Goal: Information Seeking & Learning: Find specific fact

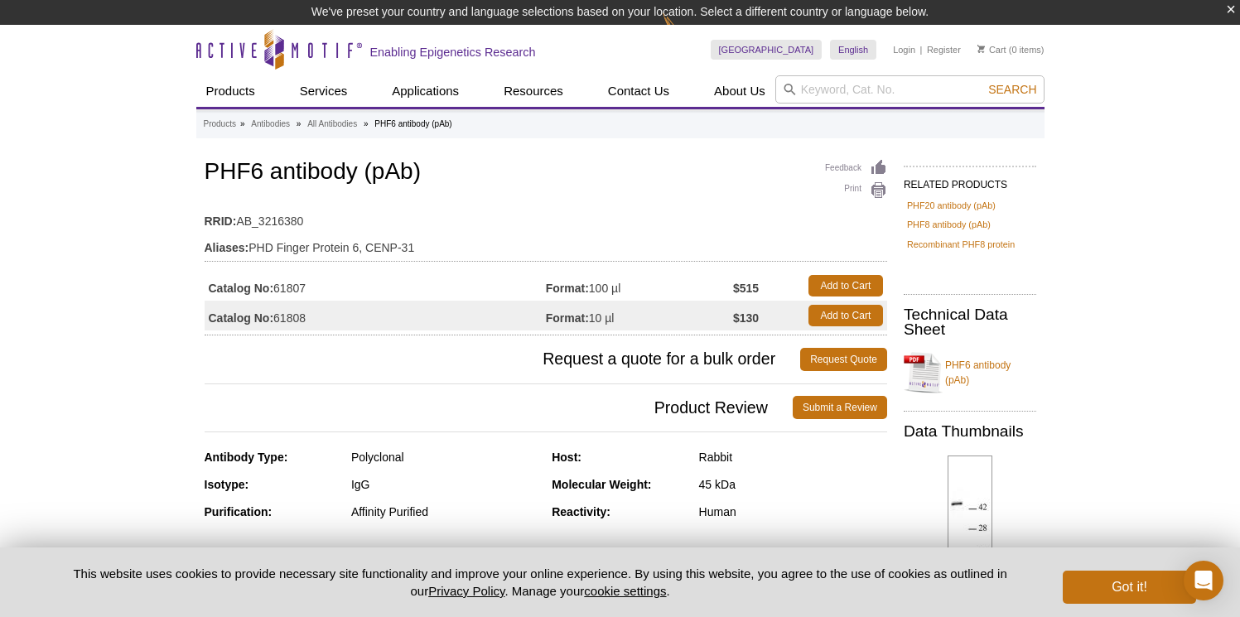
drag, startPoint x: 63, startPoint y: 343, endPoint x: 82, endPoint y: 331, distance: 22.3
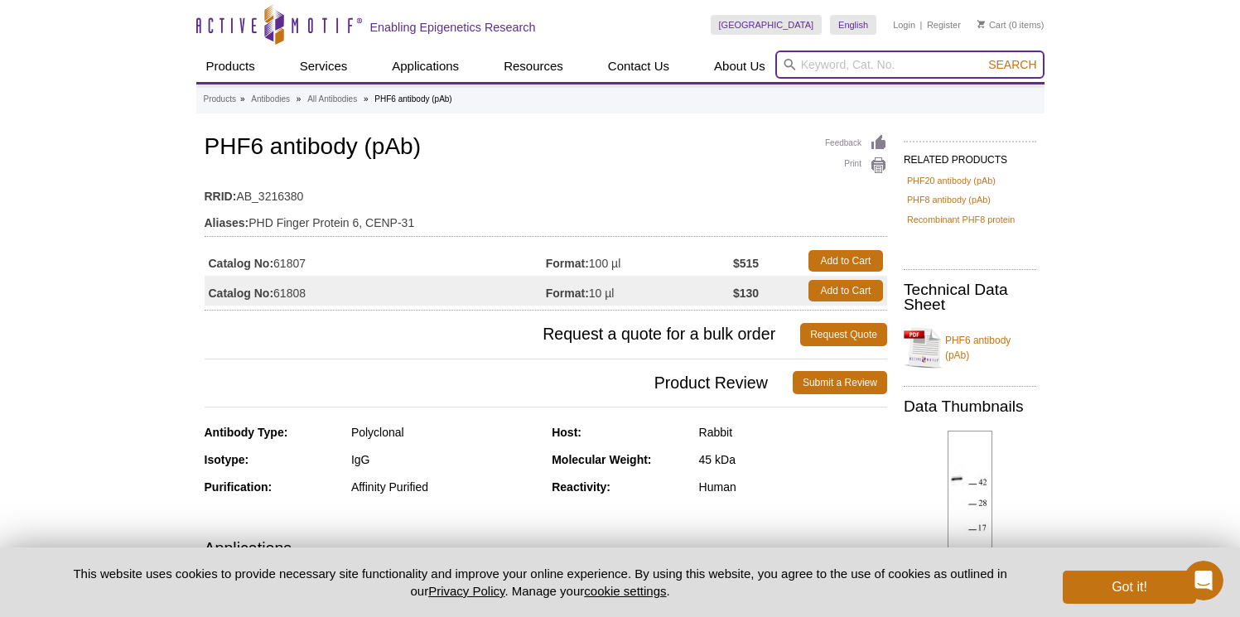
click at [898, 57] on input "search" at bounding box center [909, 65] width 269 height 28
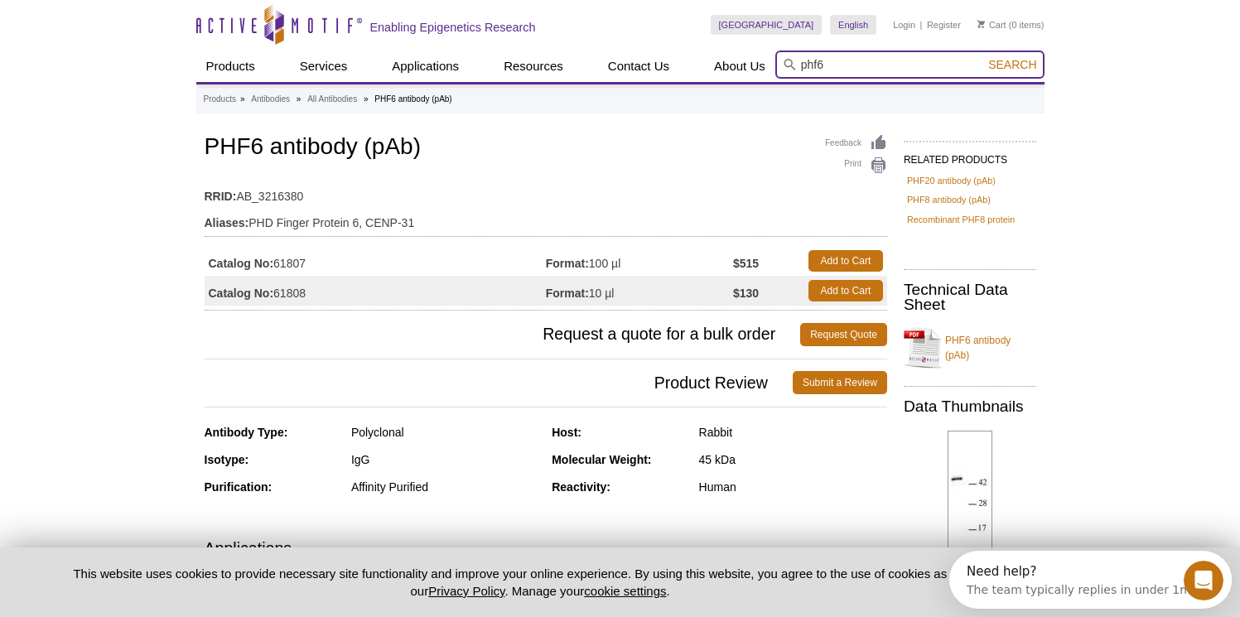
type input "phf6"
click at [983, 57] on button "Search" at bounding box center [1012, 64] width 58 height 15
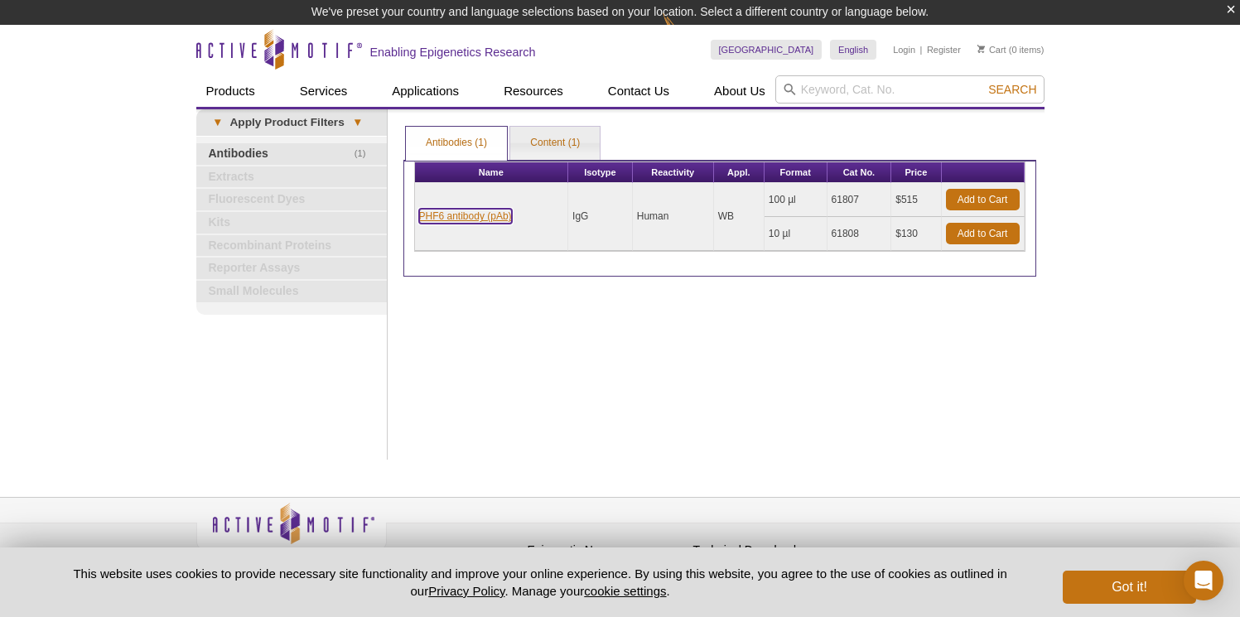
click at [497, 214] on link "PHF6 antibody (pAb)" at bounding box center [465, 216] width 93 height 15
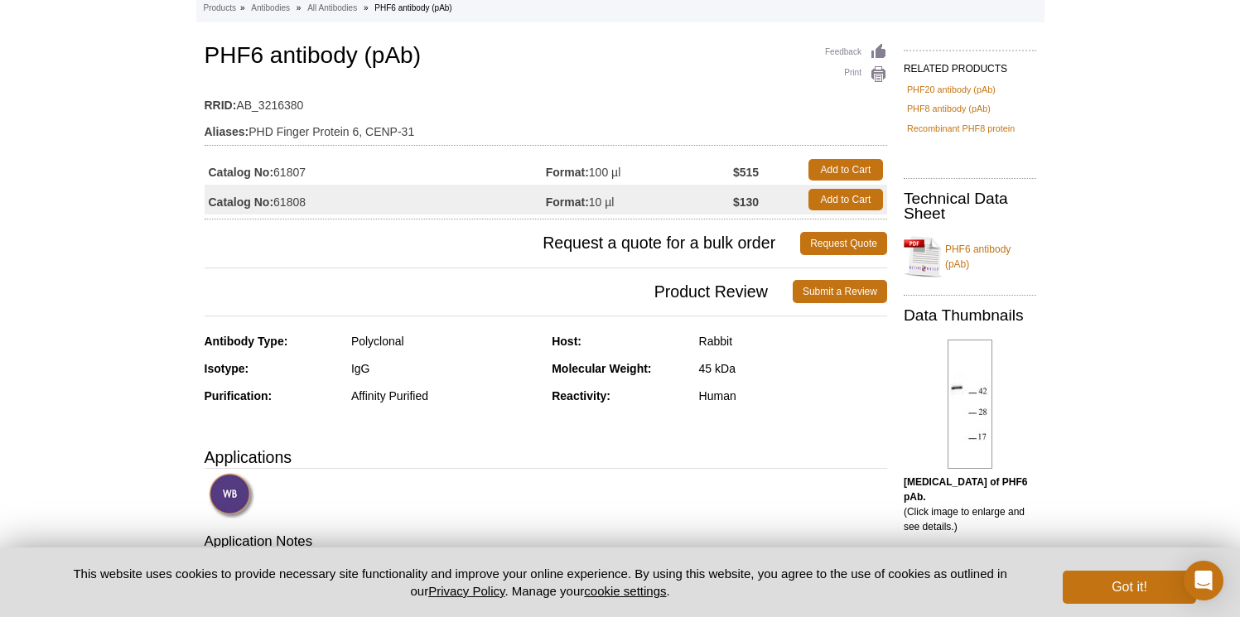
scroll to position [94, 0]
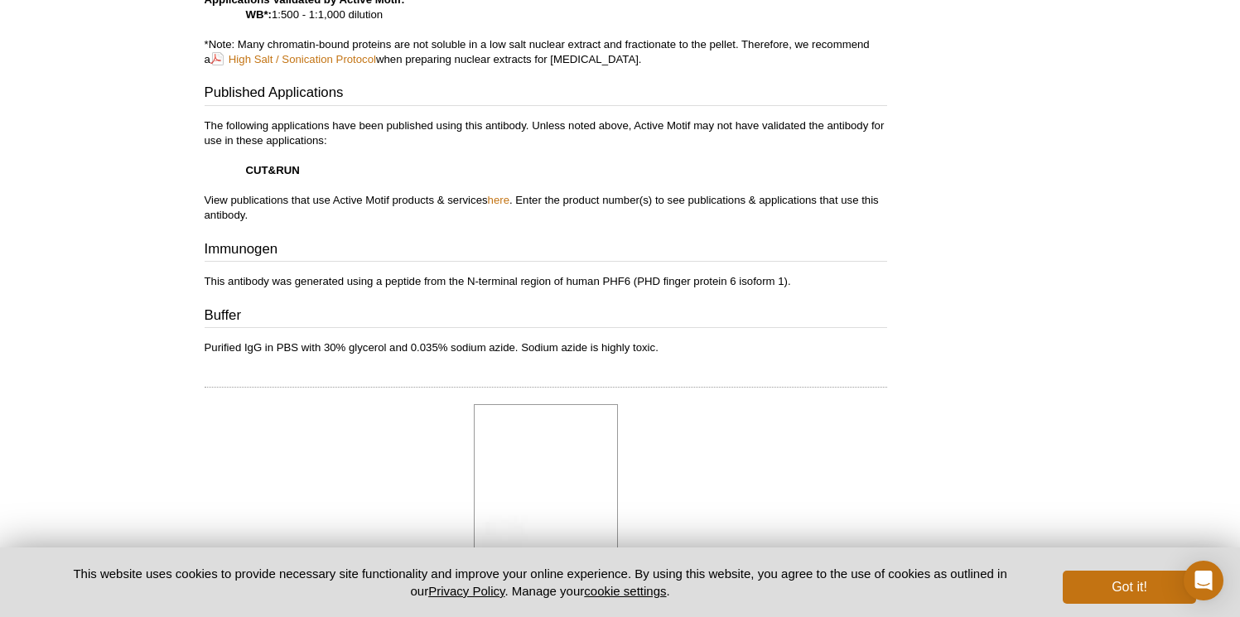
scroll to position [660, 0]
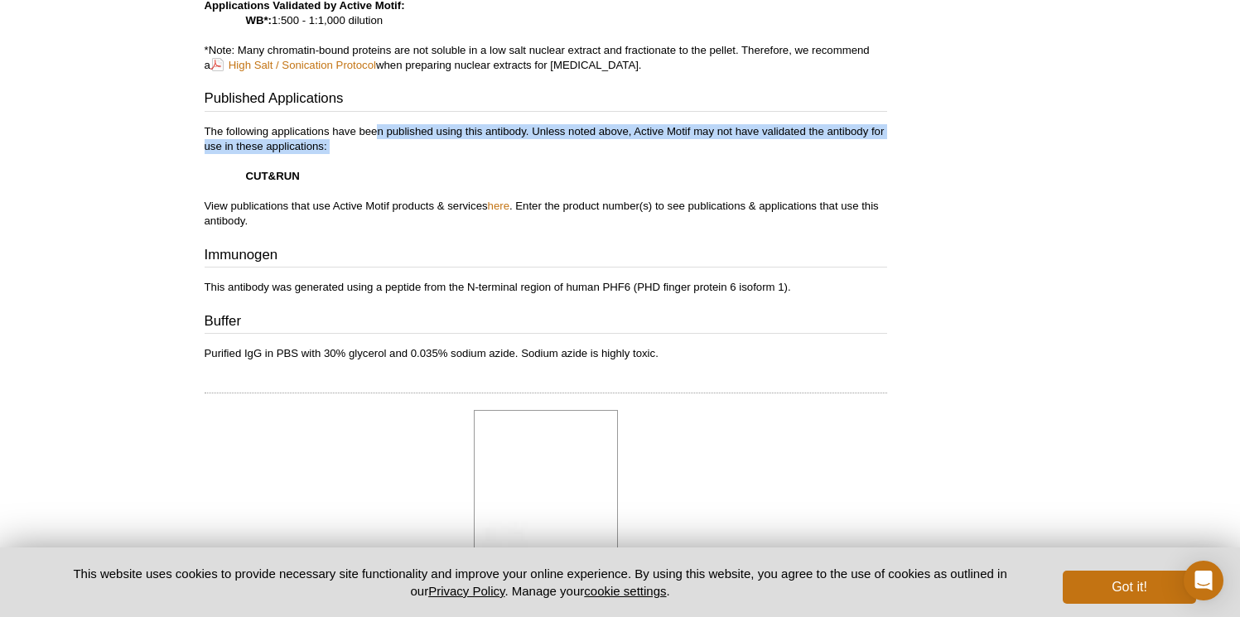
drag, startPoint x: 388, startPoint y: 160, endPoint x: 376, endPoint y: 128, distance: 34.6
click at [376, 128] on p "The following applications have been published using this antibody. Unless note…" at bounding box center [546, 176] width 682 height 104
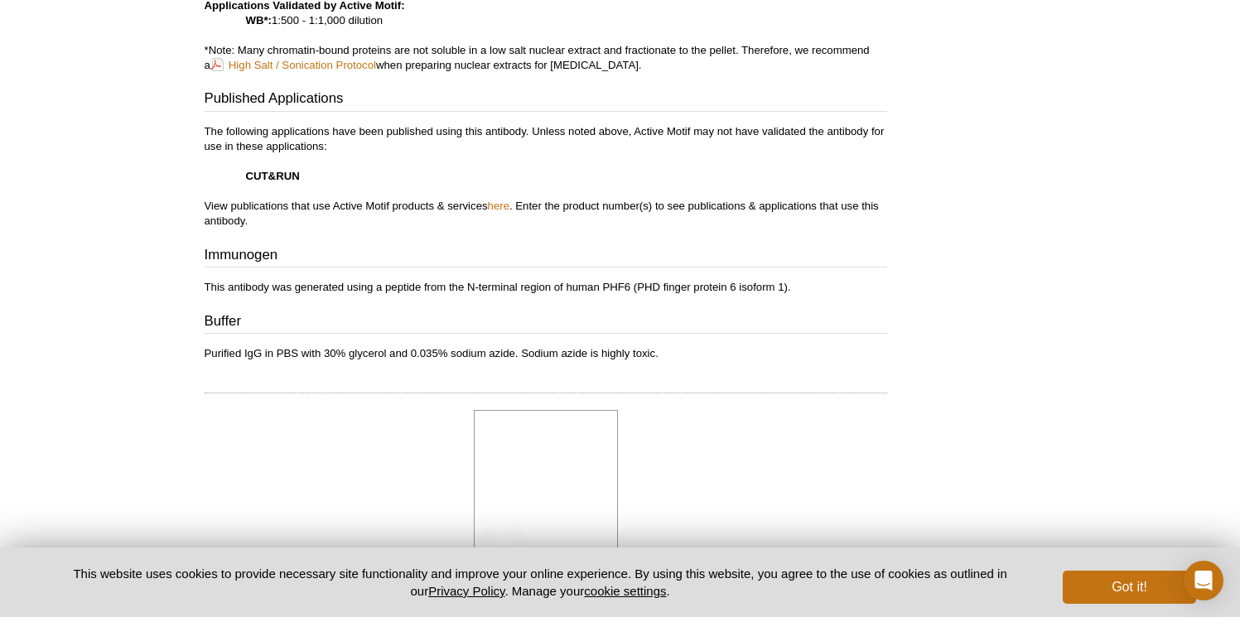
click at [426, 189] on p "The following applications have been published using this antibody. Unless note…" at bounding box center [546, 176] width 682 height 104
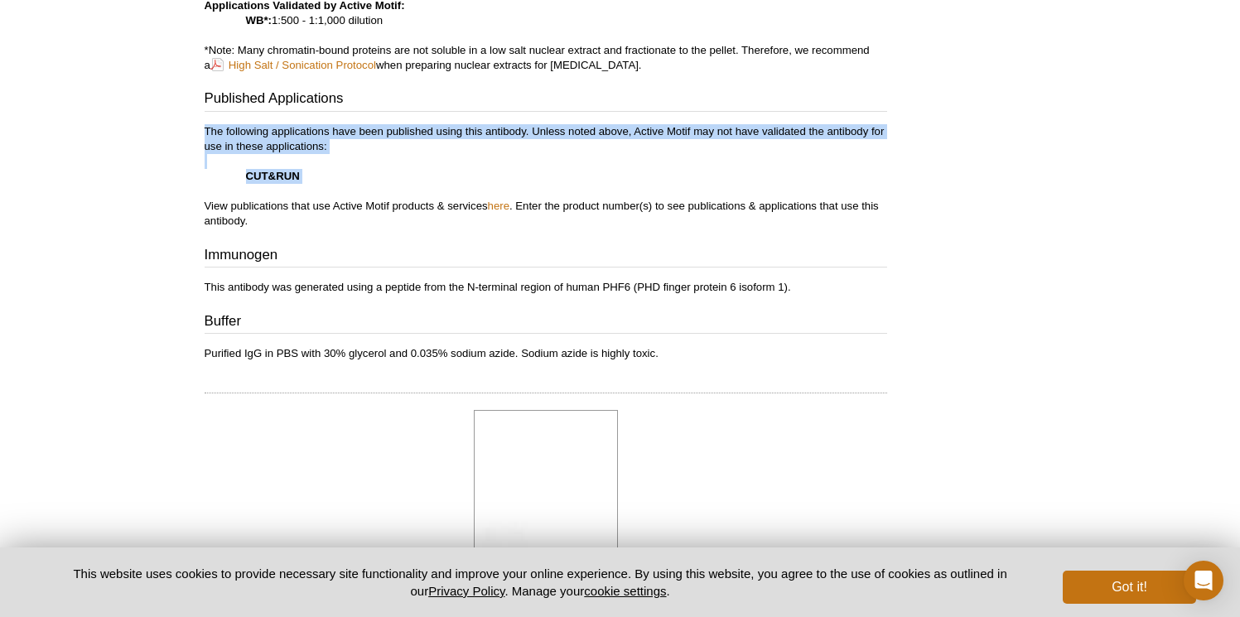
drag, startPoint x: 405, startPoint y: 191, endPoint x: 377, endPoint y: 138, distance: 60.0
click at [377, 138] on p "The following applications have been published using this antibody. Unless note…" at bounding box center [546, 176] width 682 height 104
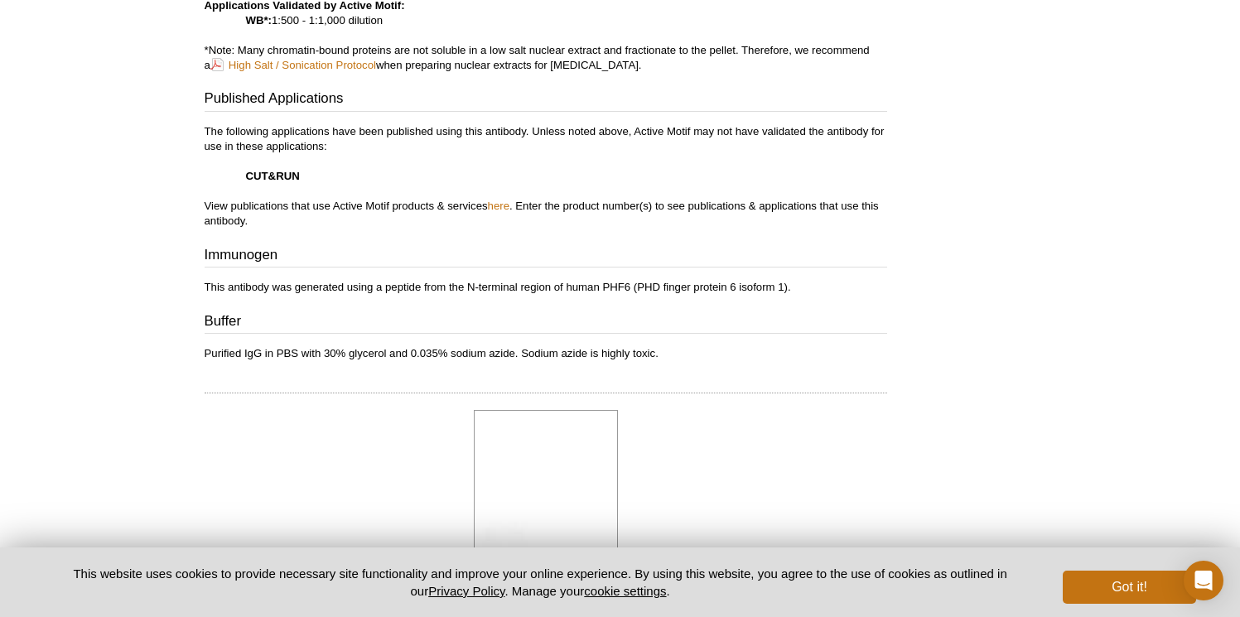
click at [437, 206] on p "The following applications have been published using this antibody. Unless note…" at bounding box center [546, 176] width 682 height 104
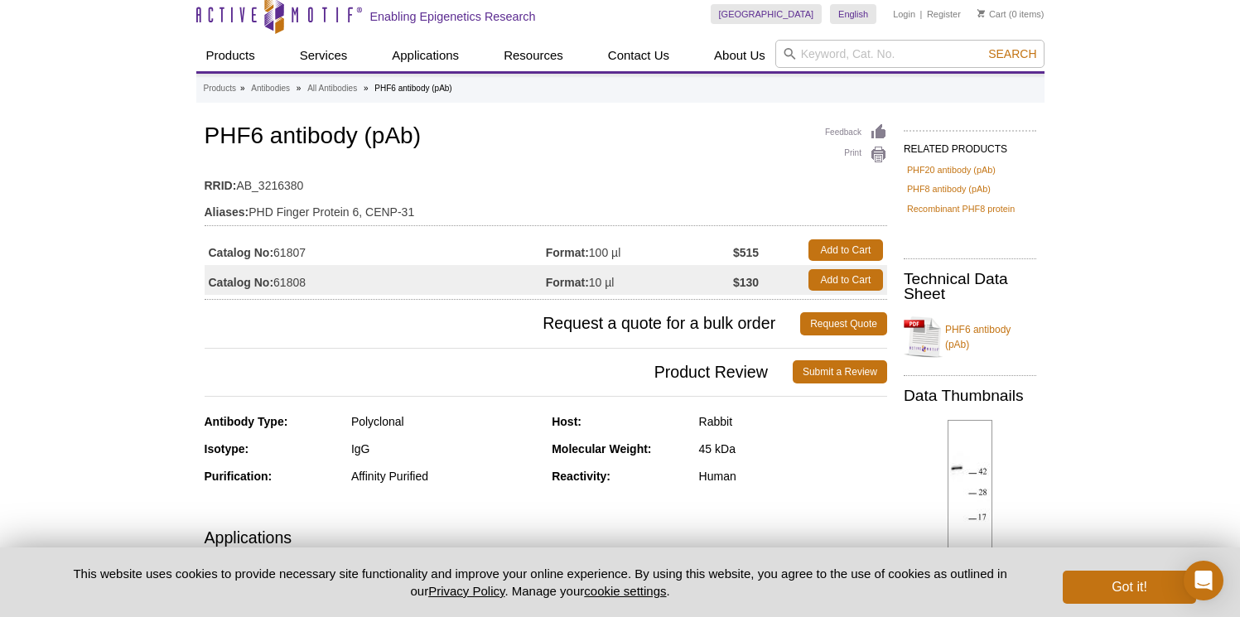
scroll to position [0, 0]
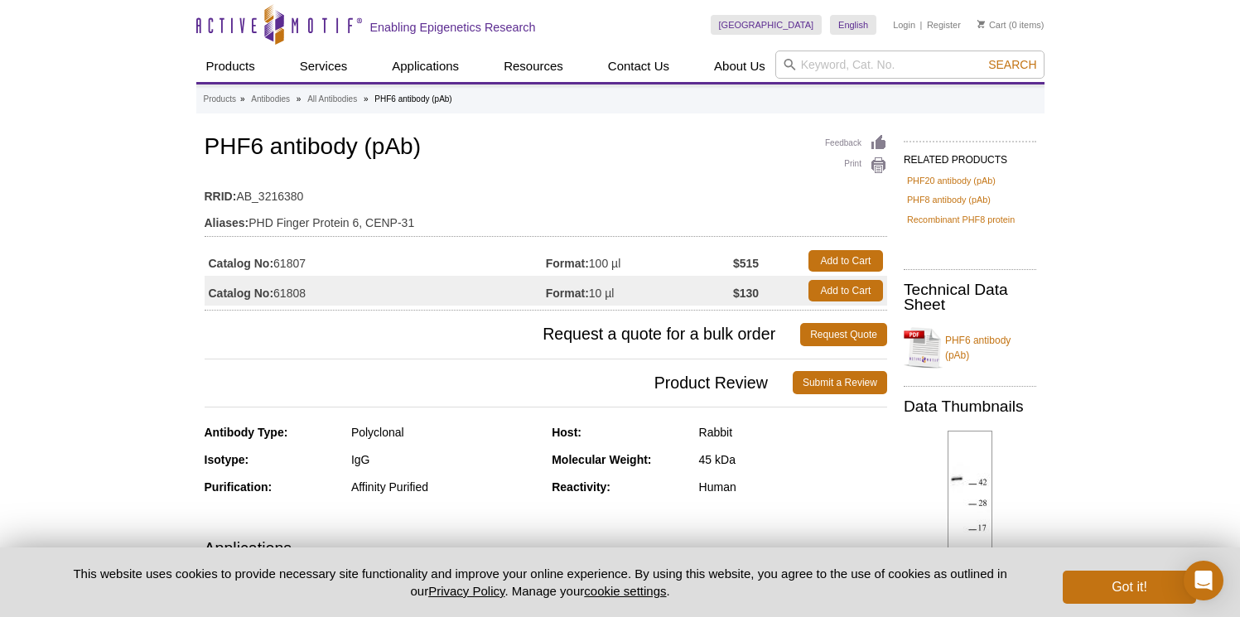
click at [397, 222] on td "Aliases: PHD Finger Protein 6, CENP-31" at bounding box center [546, 218] width 682 height 26
click at [468, 220] on td "Aliases: PHD Finger Protein 6, CENP-31" at bounding box center [546, 218] width 682 height 26
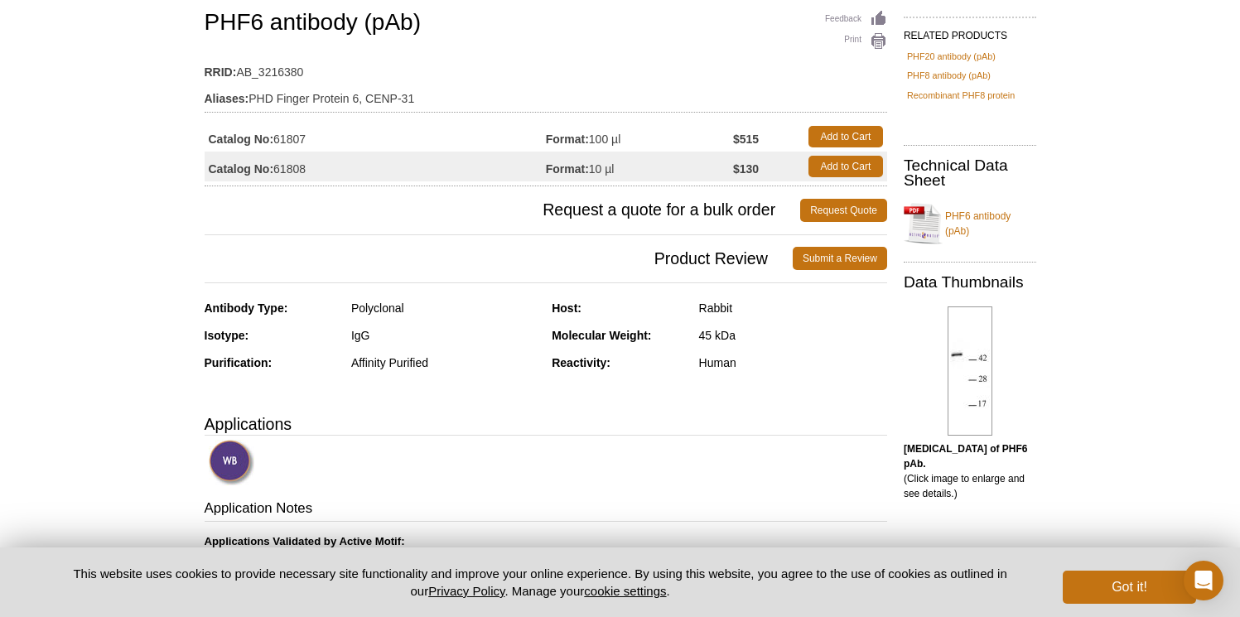
scroll to position [141, 0]
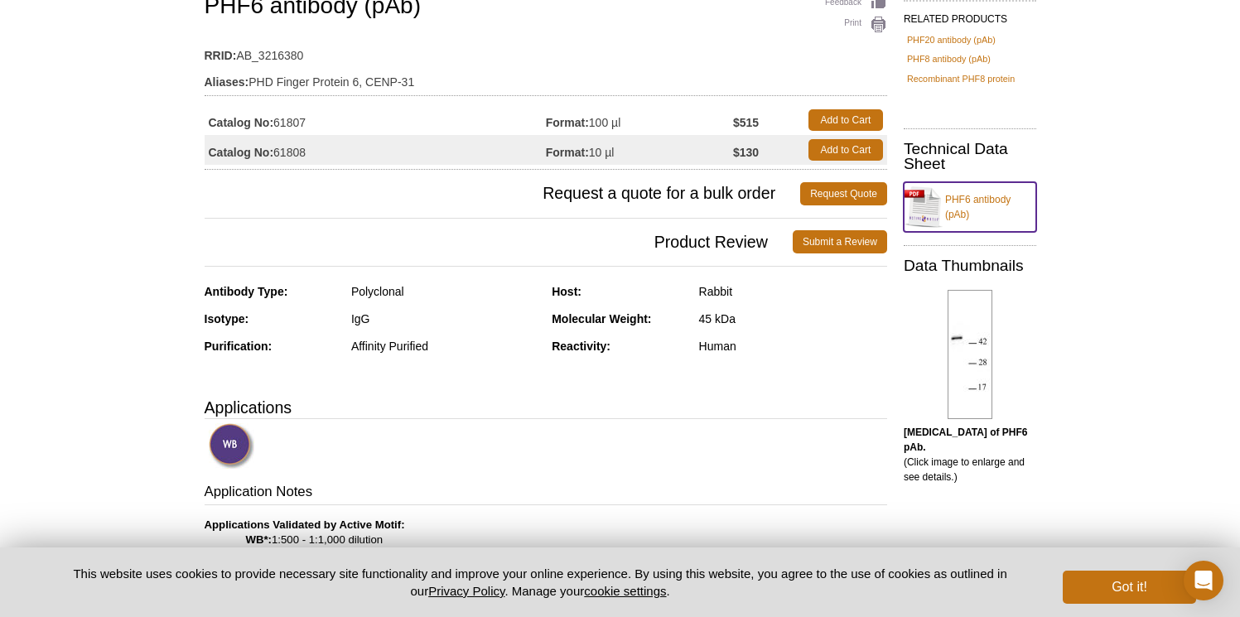
click at [992, 199] on link "PHF6 antibody (pAb)" at bounding box center [969, 207] width 132 height 50
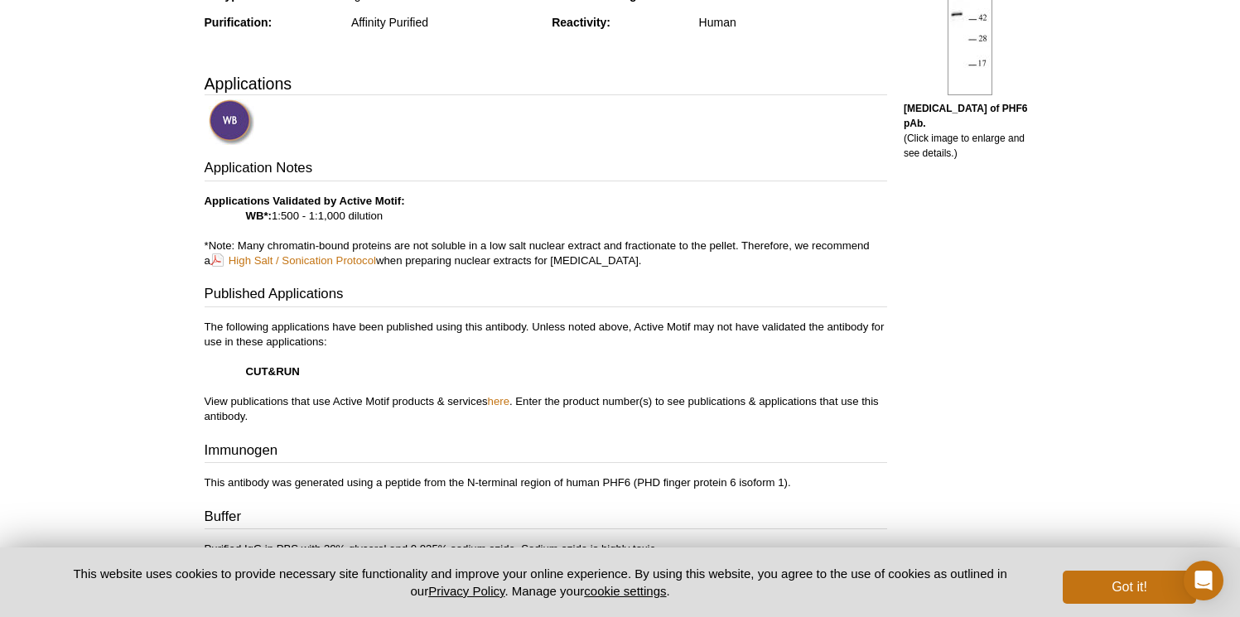
scroll to position [466, 0]
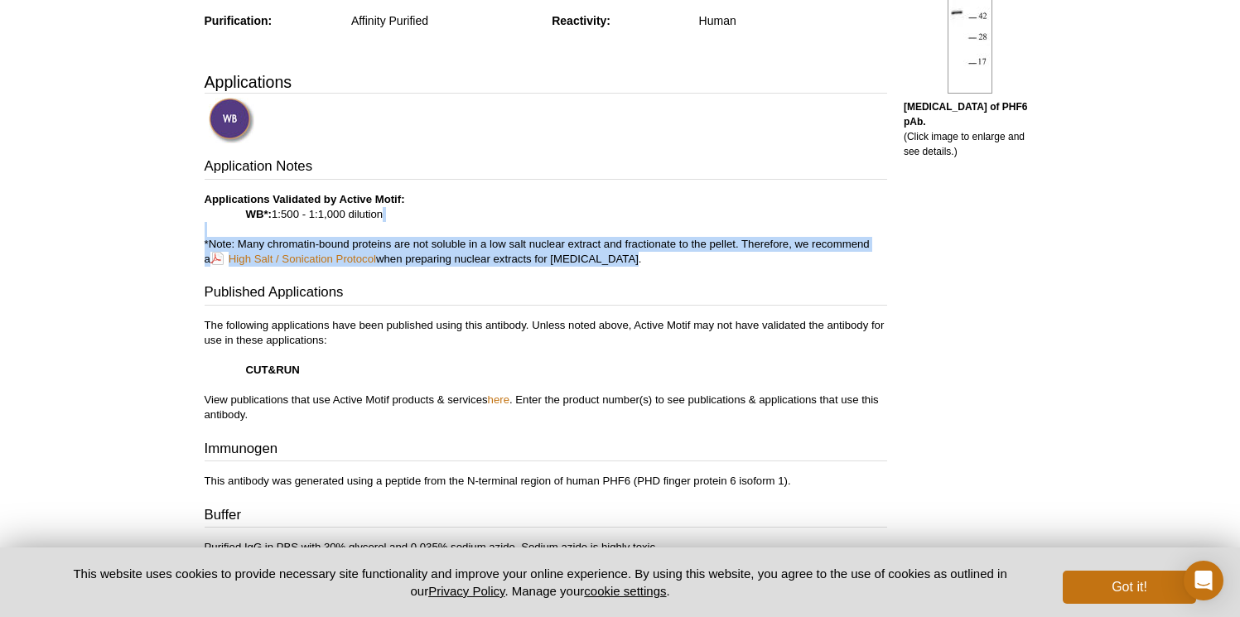
drag, startPoint x: 641, startPoint y: 263, endPoint x: 628, endPoint y: 232, distance: 33.8
click at [628, 232] on p "Applications Validated by Active Motif: WB*: 1:500 - 1:1,000 dilution *Note: Ma…" at bounding box center [546, 229] width 682 height 75
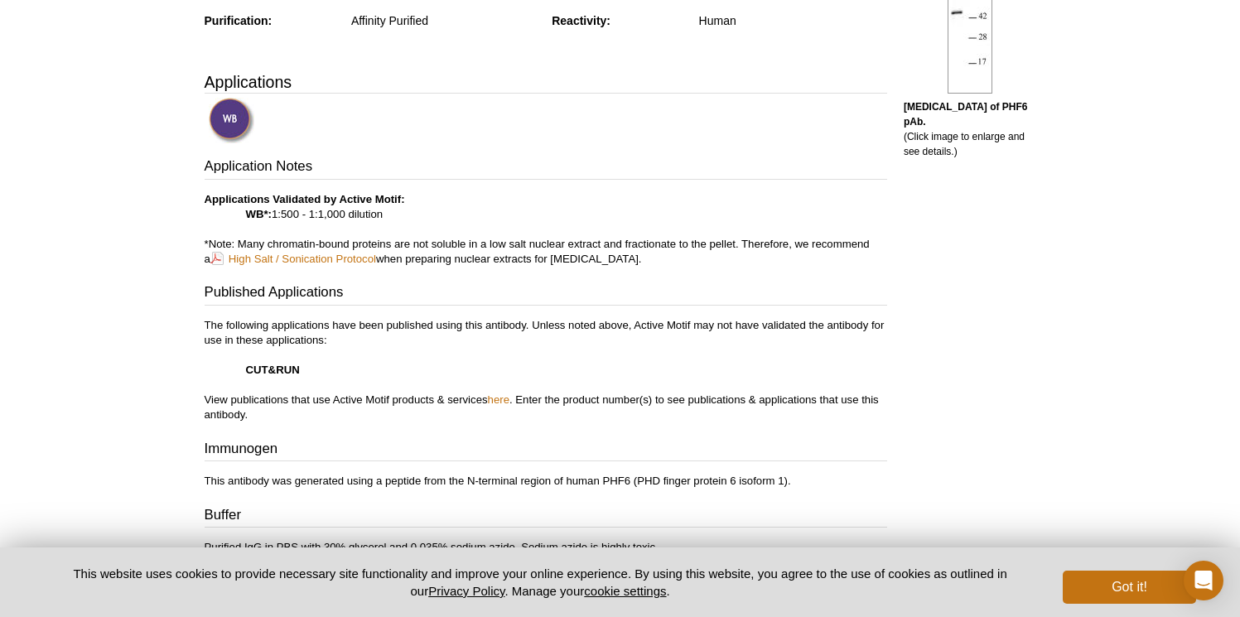
click at [700, 277] on div "Application Notes Applications Validated by Active Motif: WB*: 1:500 - 1:1,000 …" at bounding box center [546, 356] width 682 height 398
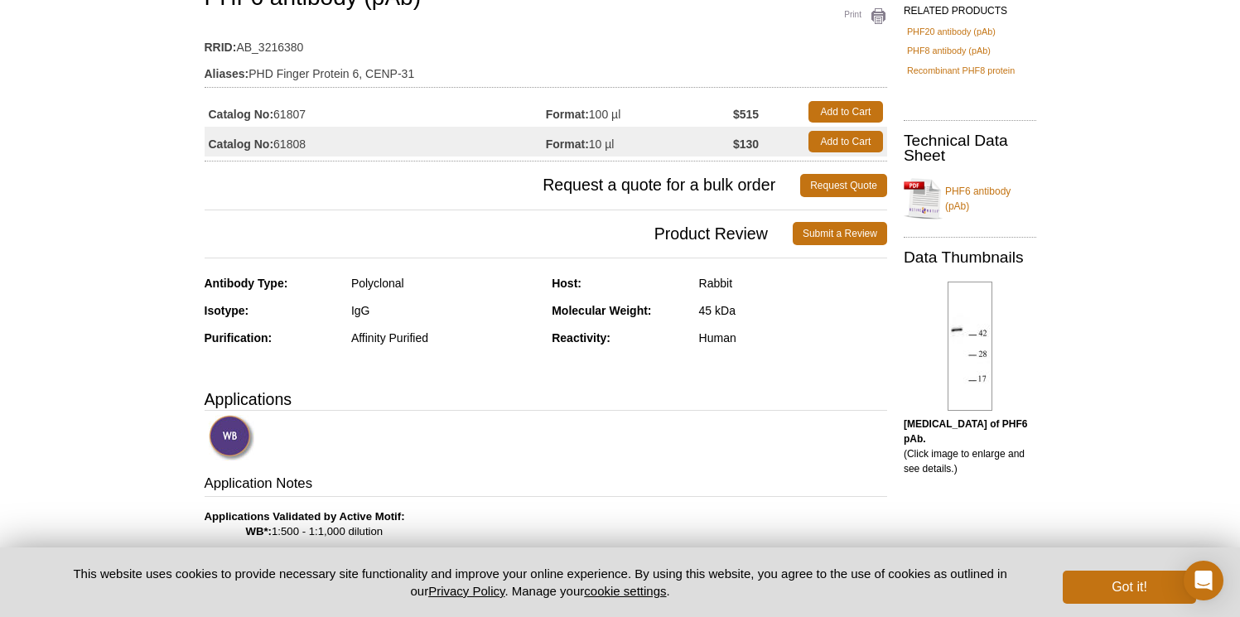
scroll to position [0, 0]
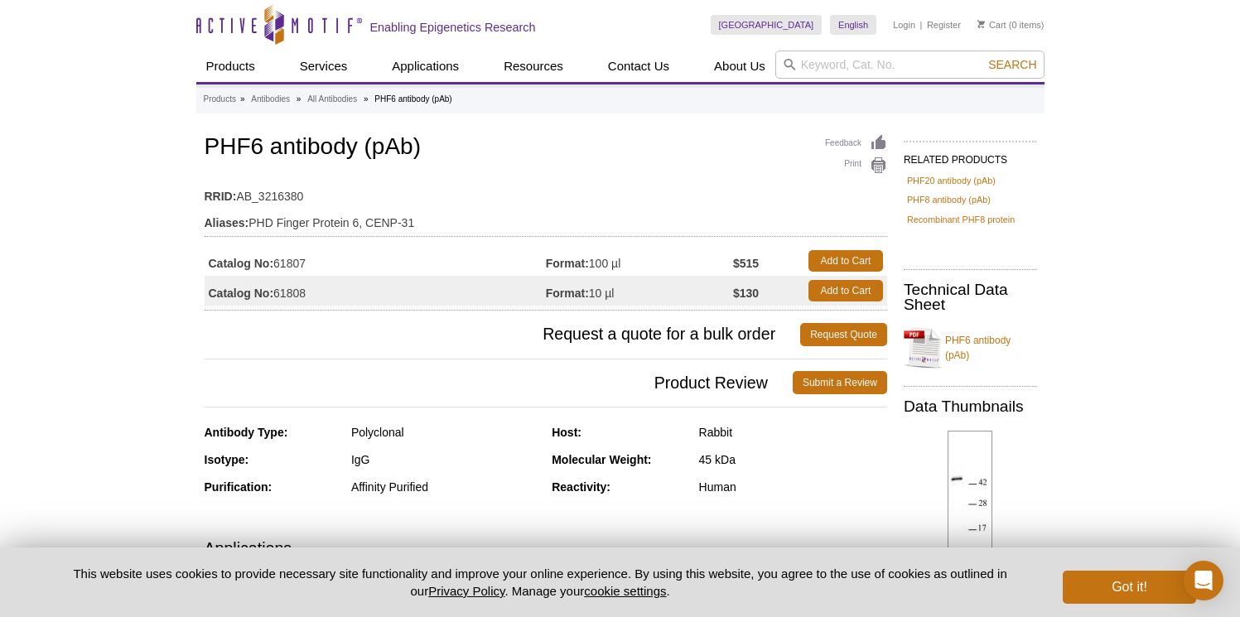
drag, startPoint x: 1233, startPoint y: 150, endPoint x: 1206, endPoint y: 133, distance: 31.2
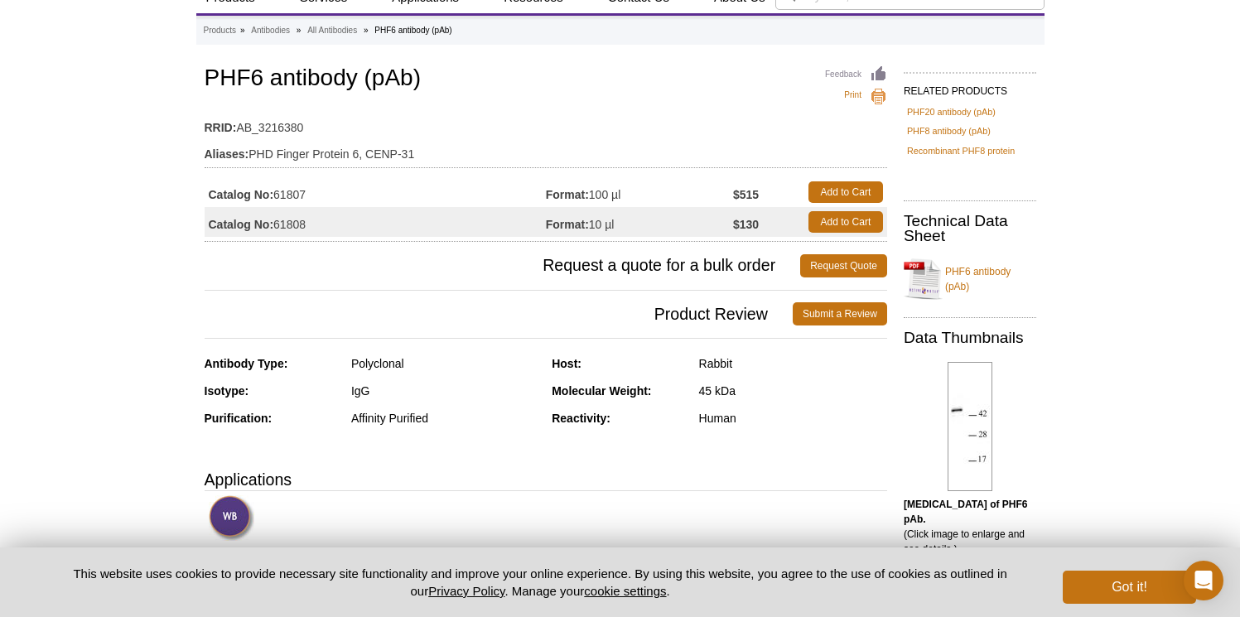
scroll to position [123, 0]
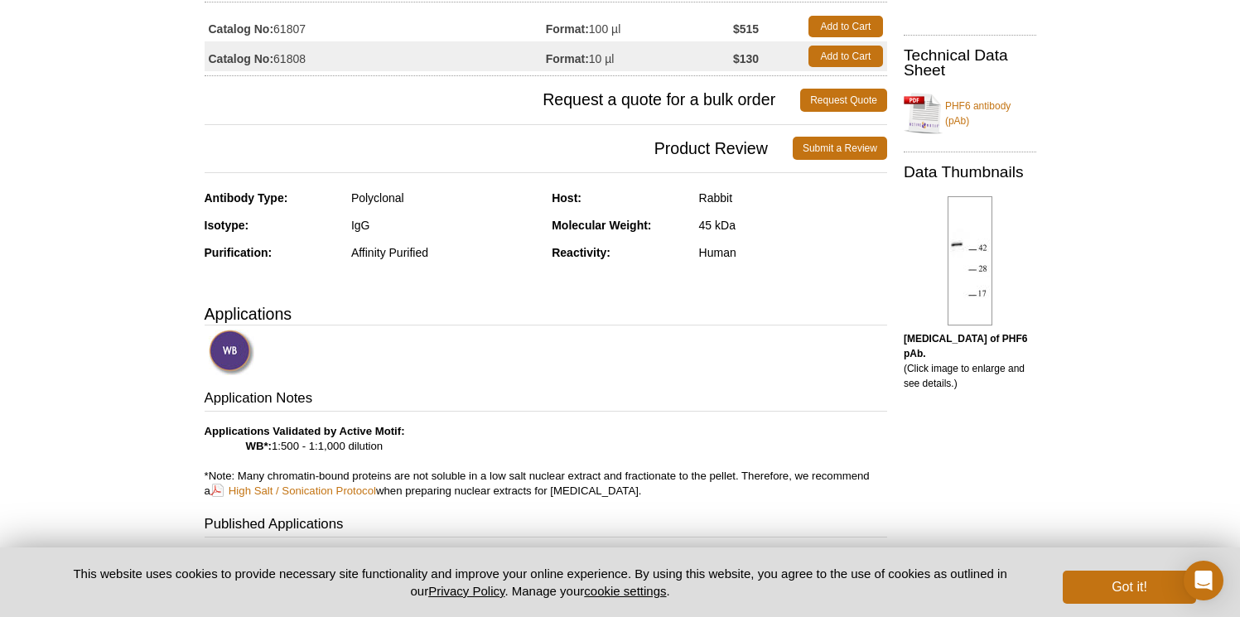
scroll to position [0, 0]
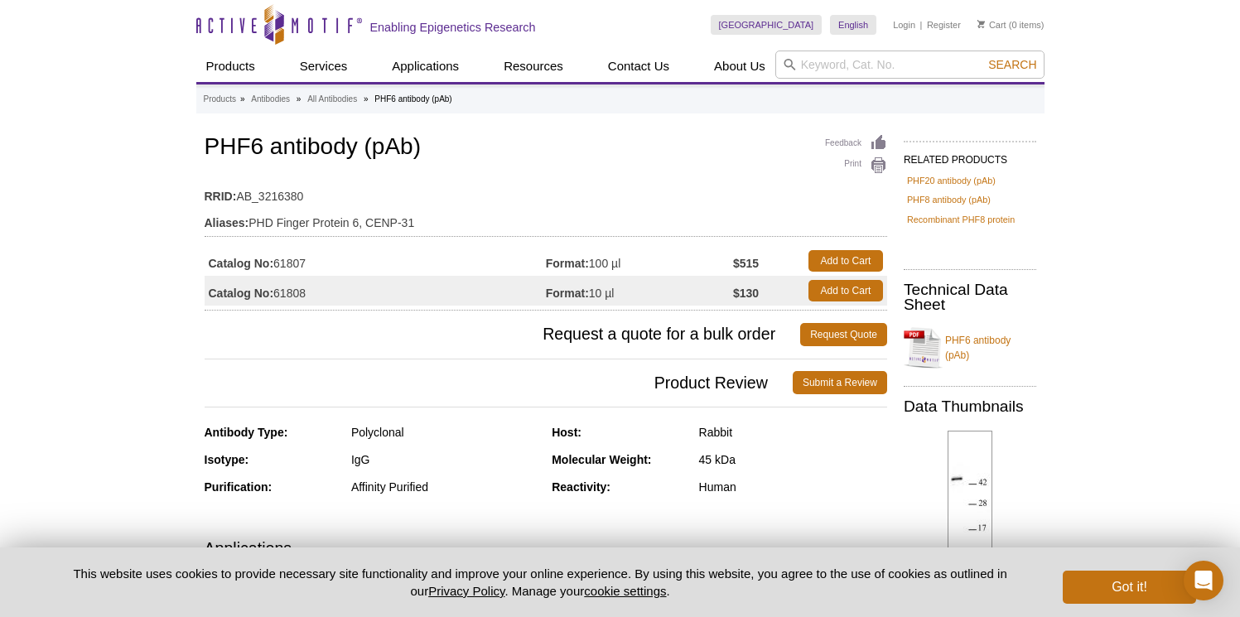
click at [233, 263] on strong "Catalog No:" at bounding box center [241, 263] width 65 height 15
copy tr "Catalog No: 61807"
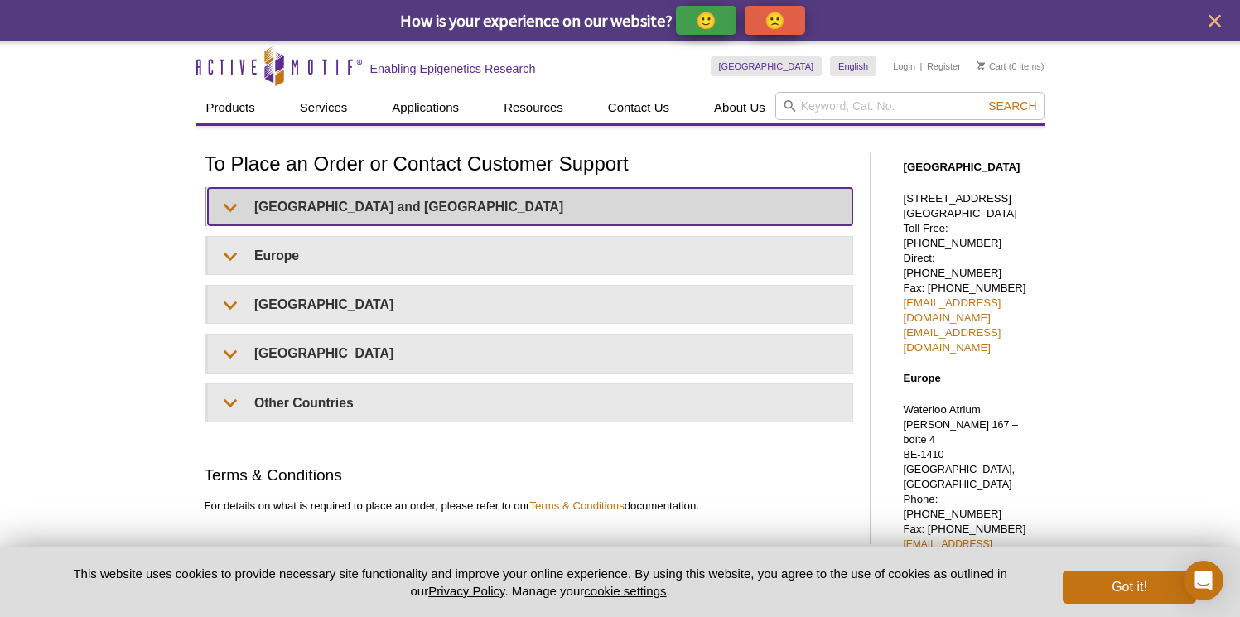
click at [388, 202] on summary "United States and Canada" at bounding box center [530, 206] width 644 height 37
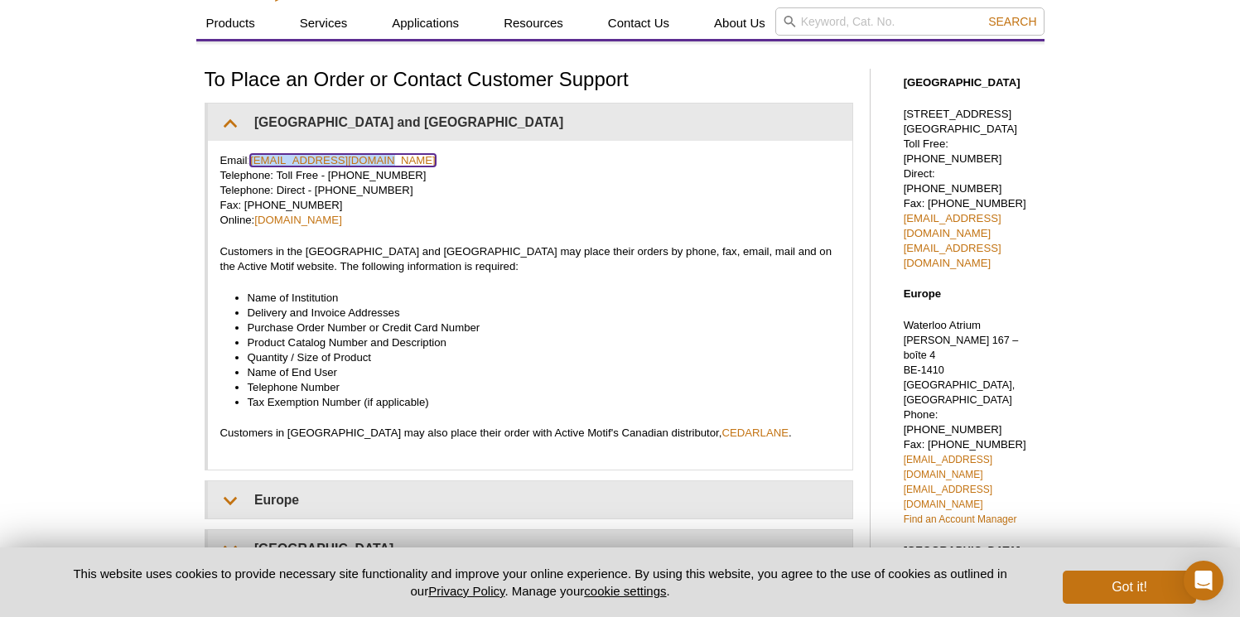
scroll to position [141, 0]
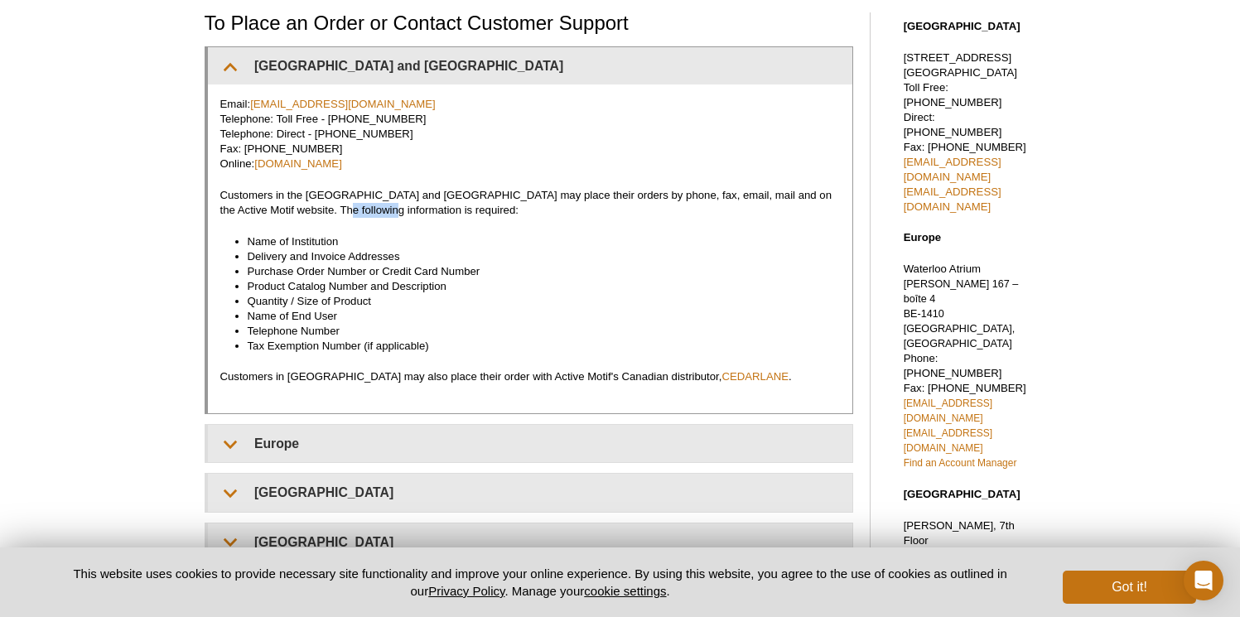
drag, startPoint x: 379, startPoint y: 210, endPoint x: 328, endPoint y: 205, distance: 51.6
click at [328, 205] on p "Customers in the US and Canada may place their orders by phone, fax, email, mai…" at bounding box center [529, 203] width 619 height 30
click at [345, 209] on p "Customers in the US and Canada may place their orders by phone, fax, email, mai…" at bounding box center [529, 203] width 619 height 30
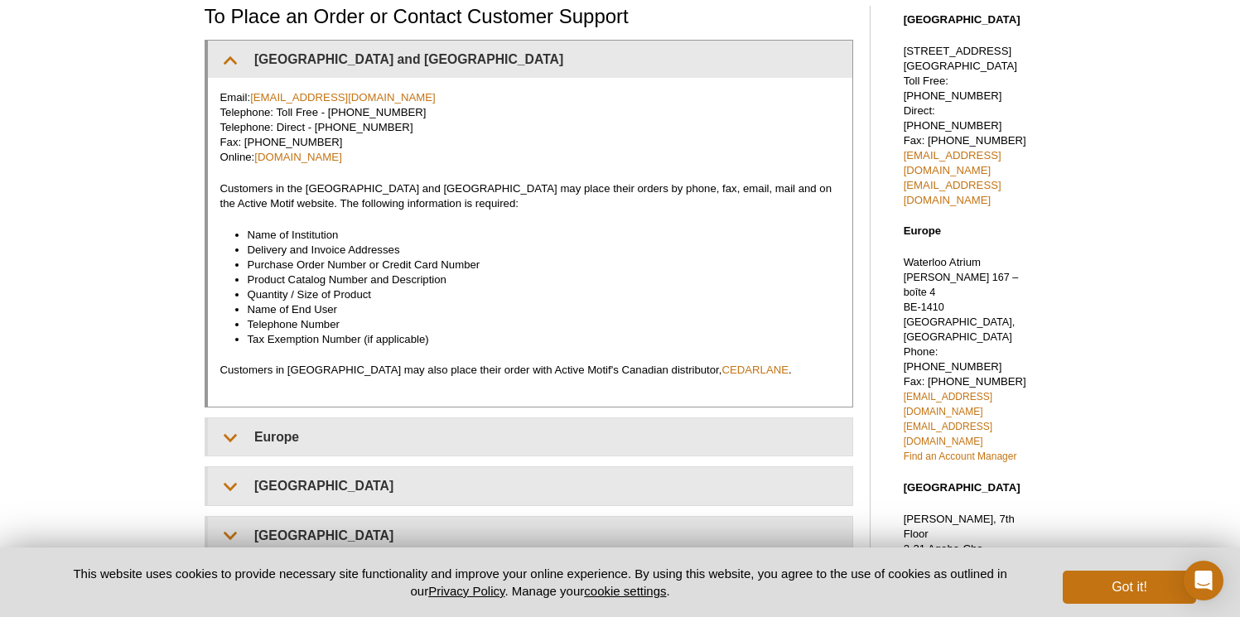
scroll to position [146, 0]
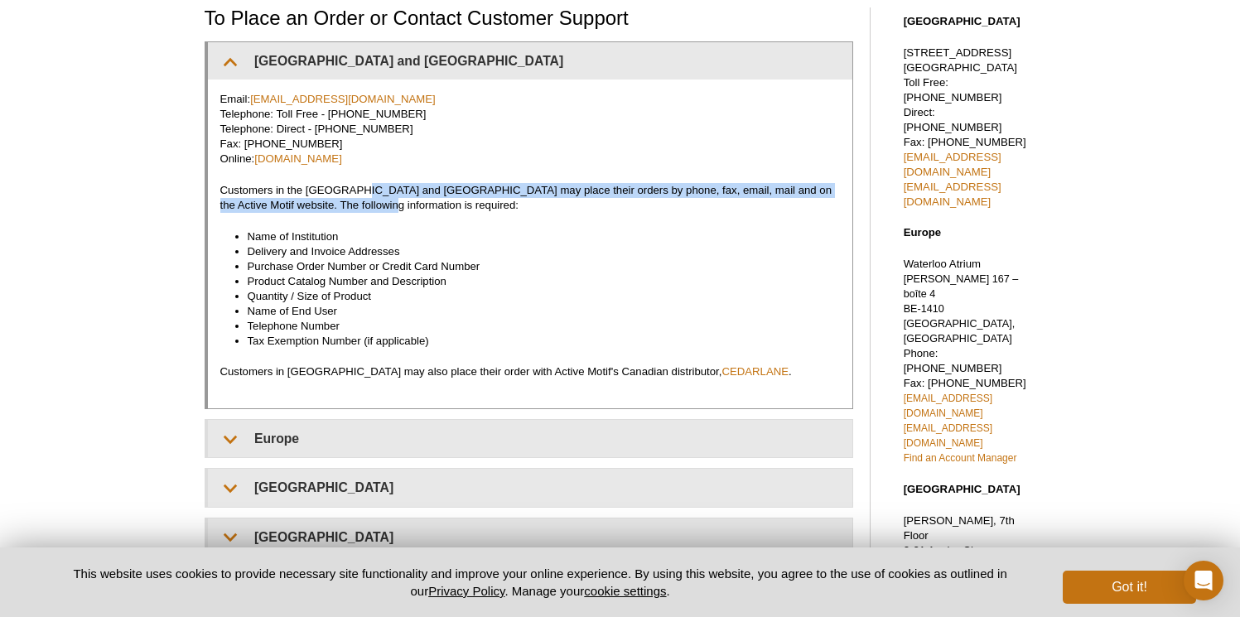
drag, startPoint x: 392, startPoint y: 205, endPoint x: 356, endPoint y: 184, distance: 41.2
click at [356, 184] on p "Customers in the US and Canada may place their orders by phone, fax, email, mai…" at bounding box center [529, 198] width 619 height 30
click at [403, 200] on p "Customers in the US and Canada may place their orders by phone, fax, email, mai…" at bounding box center [529, 198] width 619 height 30
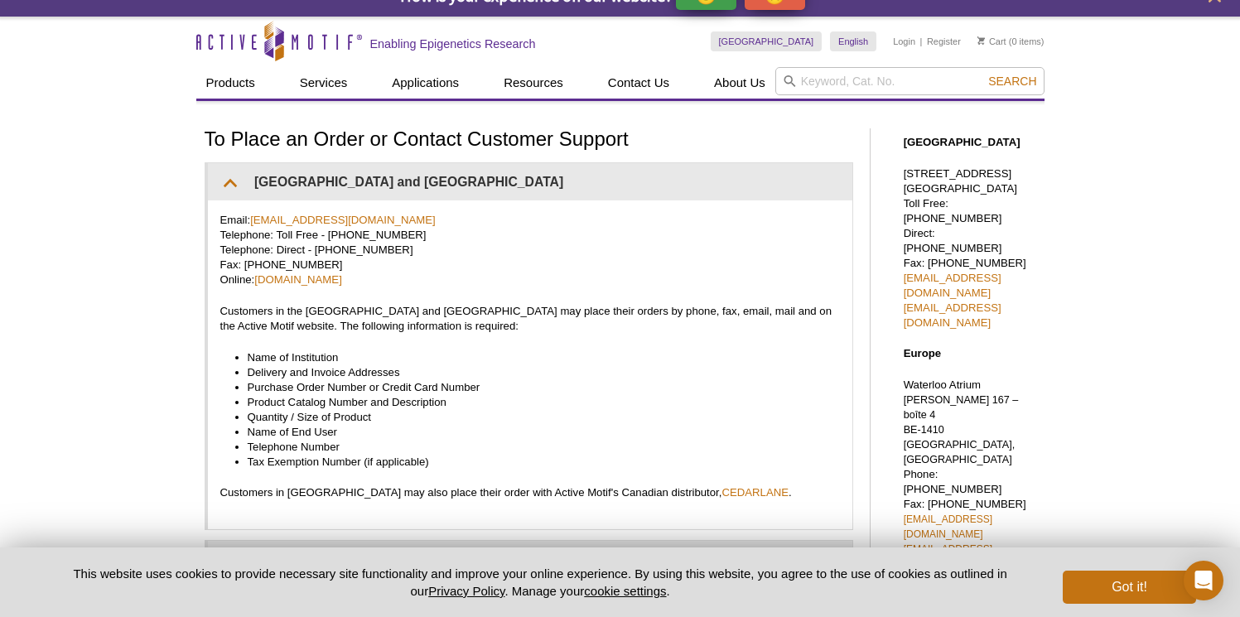
scroll to position [0, 0]
